Goal: Book appointment/travel/reservation

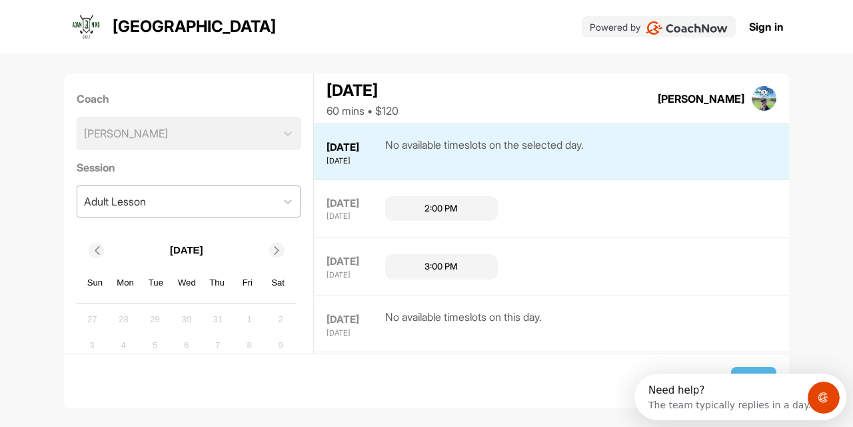
click at [233, 205] on div "Adult Lesson" at bounding box center [176, 201] width 199 height 31
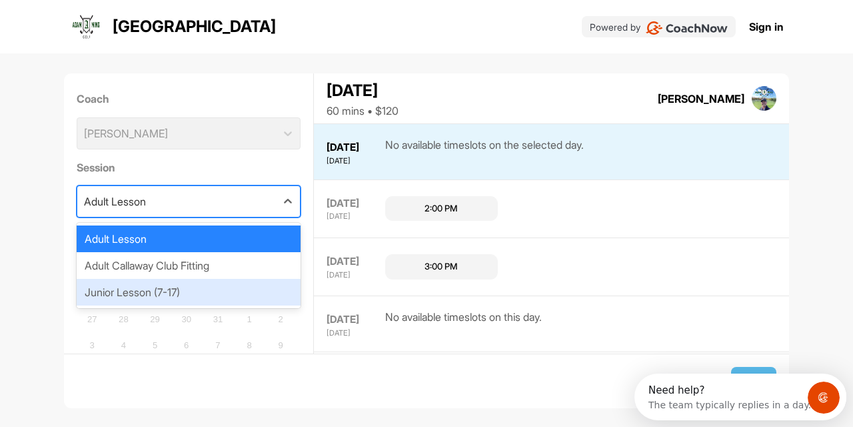
click at [192, 286] on div "Junior Lesson (7-17)" at bounding box center [189, 292] width 225 height 27
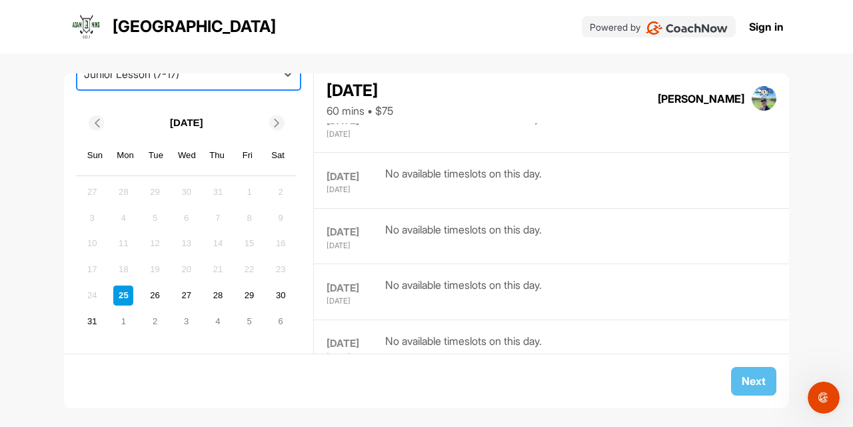
scroll to position [127, 0]
click at [279, 119] on icon at bounding box center [277, 123] width 9 height 9
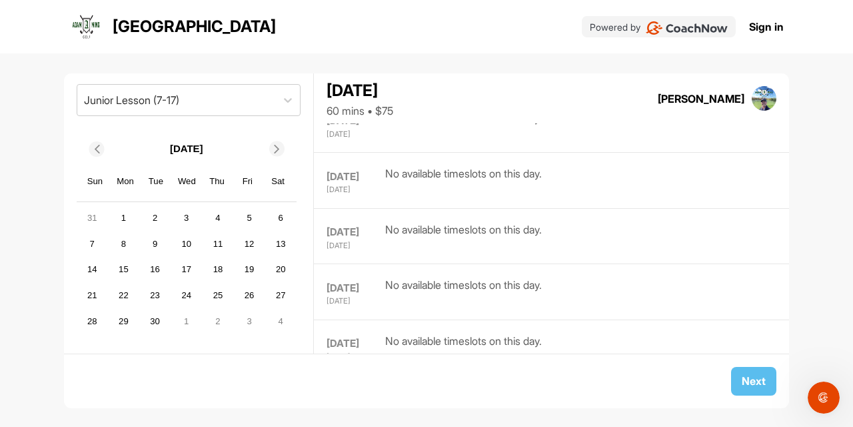
scroll to position [101, 0]
click at [253, 217] on div "5" at bounding box center [249, 219] width 20 height 20
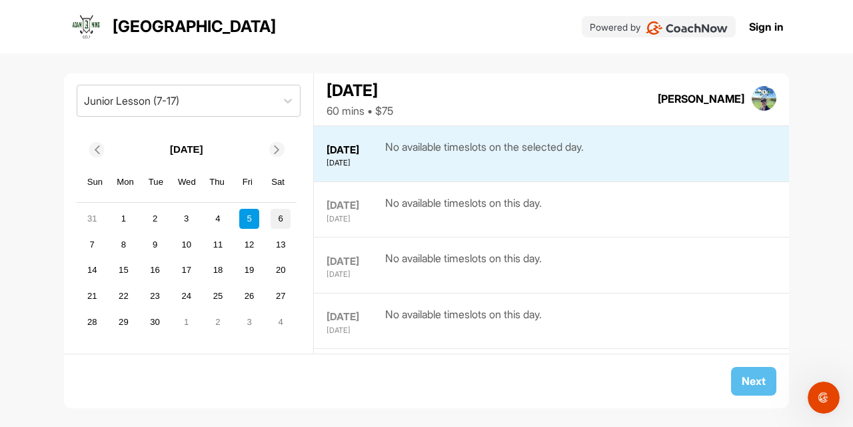
scroll to position [531, 0]
click at [126, 213] on div "1" at bounding box center [123, 219] width 20 height 20
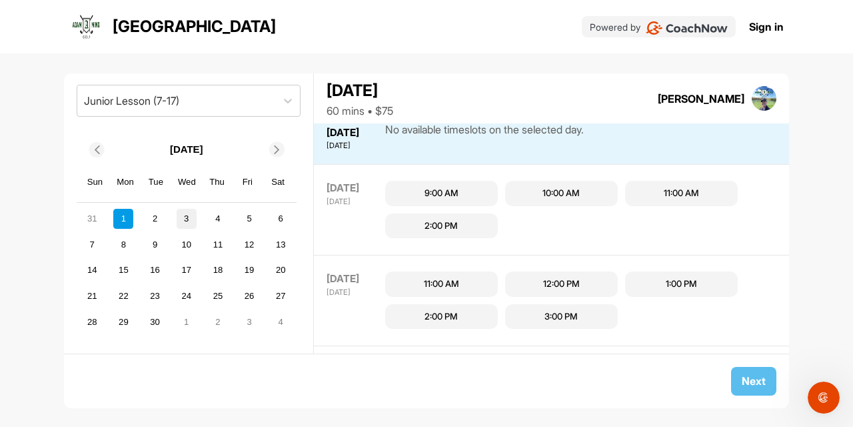
scroll to position [429, 0]
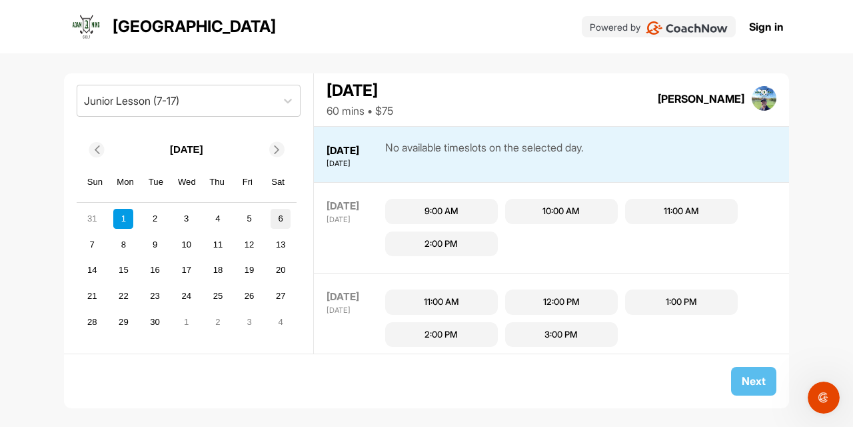
click at [279, 214] on div "6" at bounding box center [281, 219] width 20 height 20
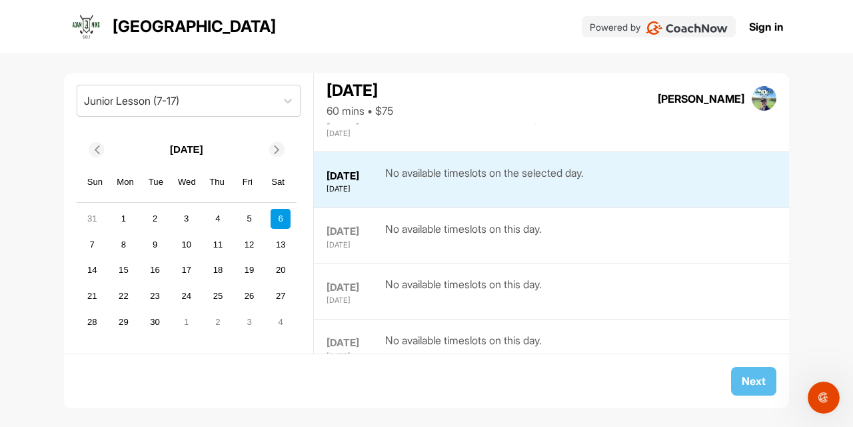
scroll to position [659, 0]
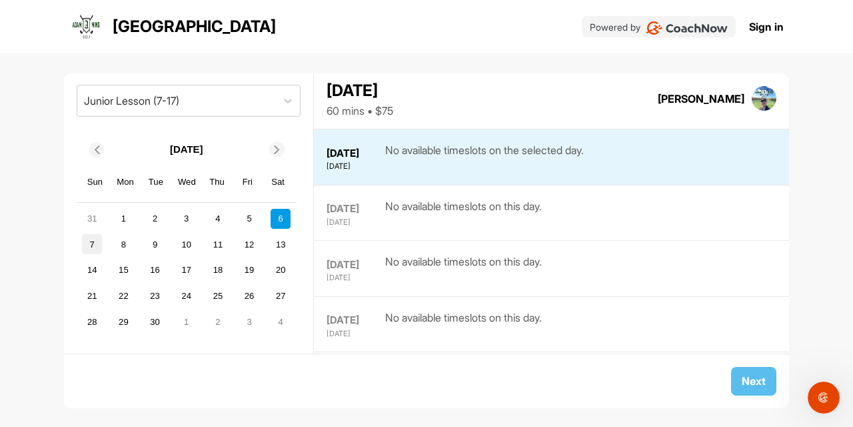
click at [93, 242] on div "7" at bounding box center [92, 244] width 20 height 20
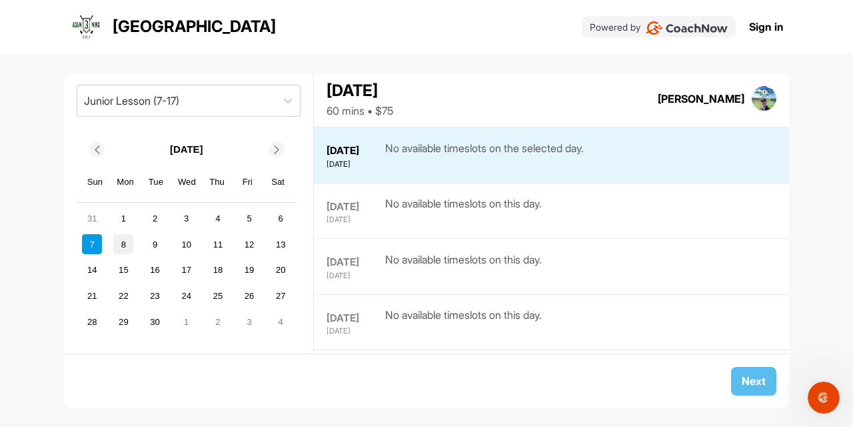
click at [129, 243] on div "8" at bounding box center [123, 244] width 20 height 20
click at [251, 238] on div "12" at bounding box center [249, 244] width 20 height 20
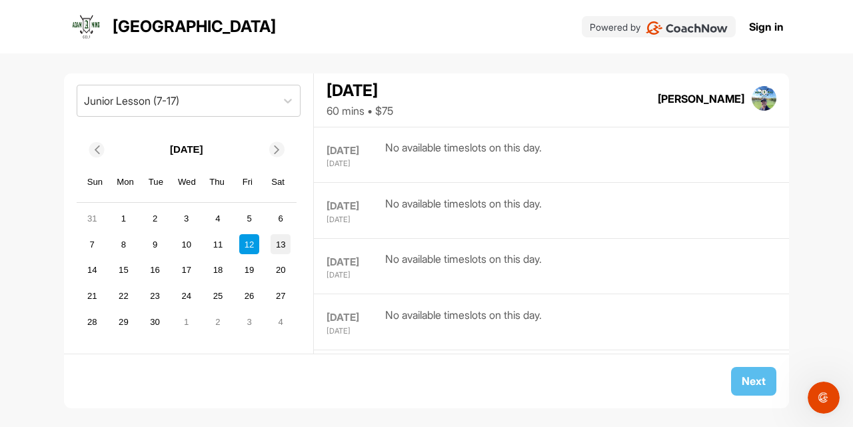
click at [282, 241] on div "13" at bounding box center [281, 244] width 20 height 20
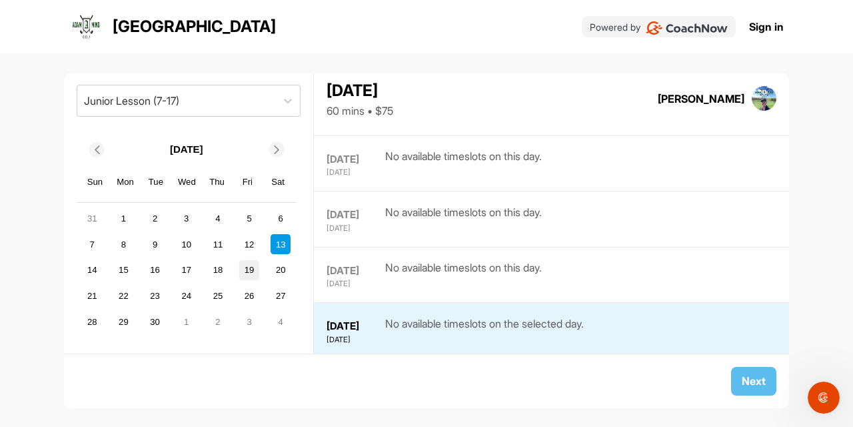
click at [251, 269] on div "19" at bounding box center [249, 270] width 20 height 20
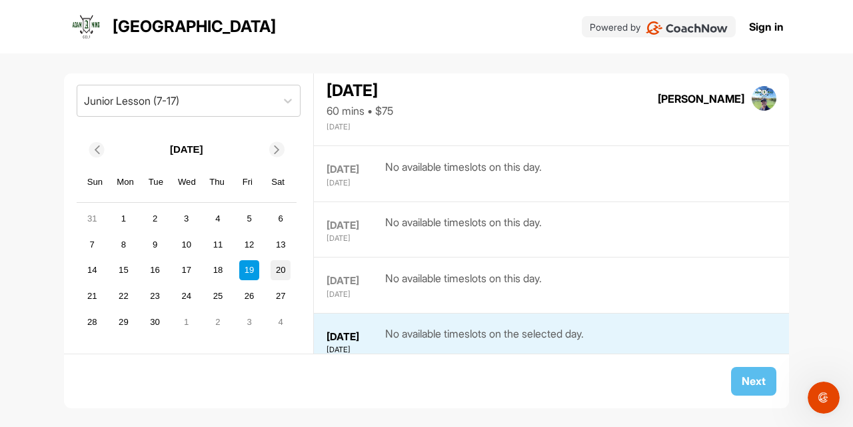
scroll to position [383, 0]
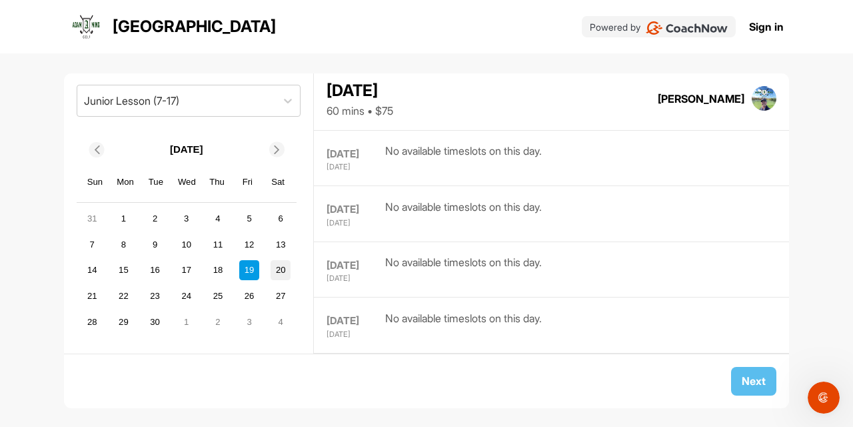
click at [282, 269] on div "20" at bounding box center [281, 270] width 20 height 20
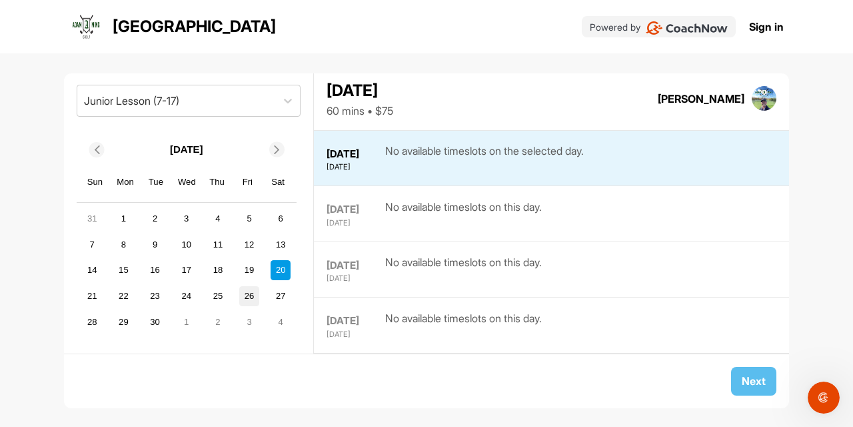
click at [251, 295] on div "26" at bounding box center [249, 296] width 20 height 20
click at [284, 293] on div "27" at bounding box center [281, 296] width 20 height 20
